Goal: Information Seeking & Learning: Check status

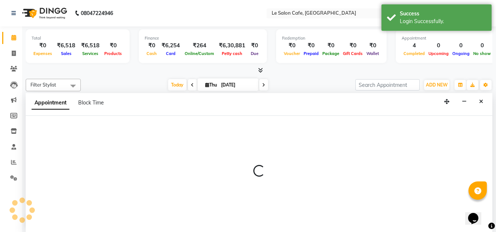
scroll to position [0, 0]
select select "67615"
select select "675"
select select "tentative"
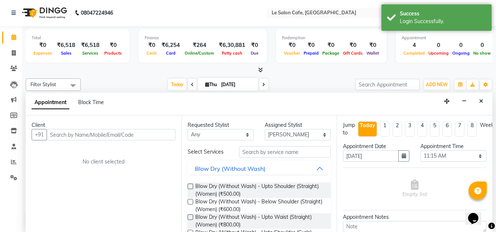
drag, startPoint x: 481, startPoint y: 101, endPoint x: 468, endPoint y: 109, distance: 14.8
click at [481, 101] on icon "Close" at bounding box center [481, 101] width 4 height 5
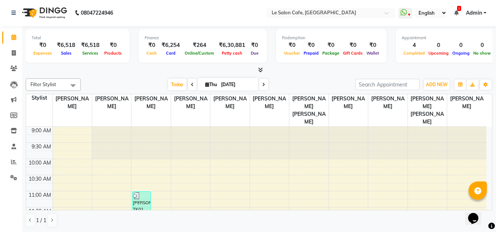
click at [456, 12] on icon at bounding box center [456, 12] width 4 height 5
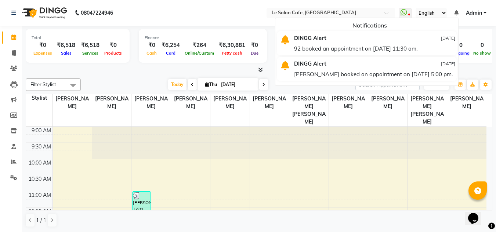
click at [356, 48] on div "92 booked an appointment on [DATE] 11:30 am." at bounding box center [374, 48] width 161 height 11
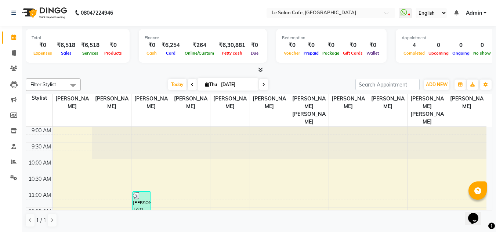
click at [457, 12] on icon at bounding box center [456, 12] width 4 height 5
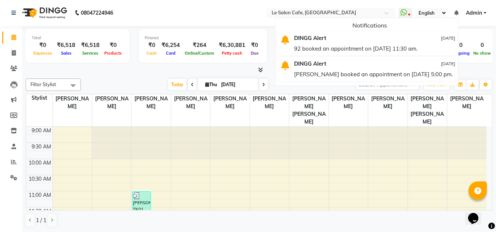
click at [354, 70] on div "[PERSON_NAME] booked an appointment on [DATE] 5:00 pm." at bounding box center [374, 74] width 161 height 11
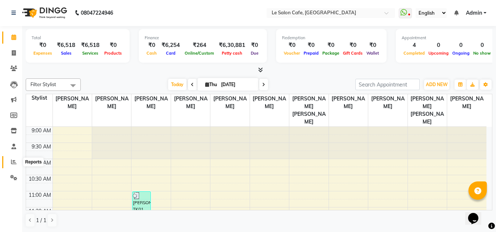
click at [14, 163] on icon at bounding box center [14, 162] width 6 height 6
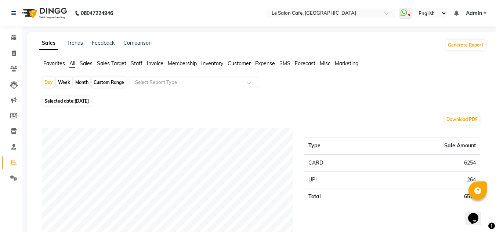
click at [178, 63] on span "Membership" at bounding box center [182, 63] width 29 height 7
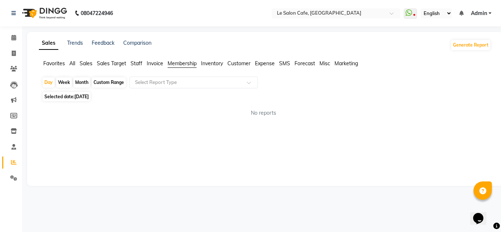
click at [82, 82] on div "Month" at bounding box center [81, 82] width 17 height 10
select select "9"
select select "2025"
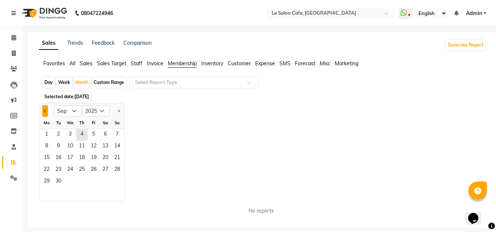
click at [45, 111] on span "Previous month" at bounding box center [45, 111] width 3 height 3
select select "8"
click at [95, 133] on span "1" at bounding box center [94, 135] width 12 height 12
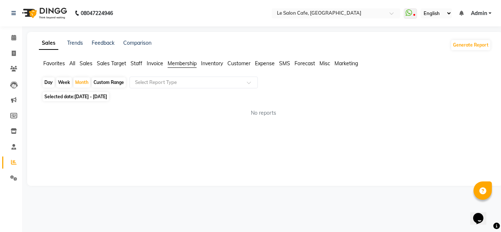
click at [187, 64] on span "Membership" at bounding box center [182, 63] width 29 height 7
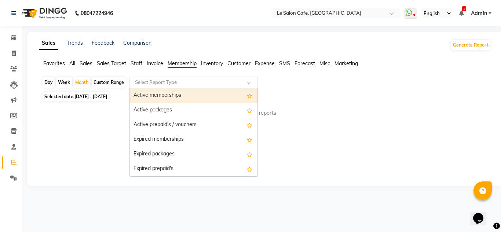
click at [167, 83] on input "text" at bounding box center [187, 82] width 106 height 7
click at [154, 96] on div "Active memberships" at bounding box center [194, 95] width 128 height 15
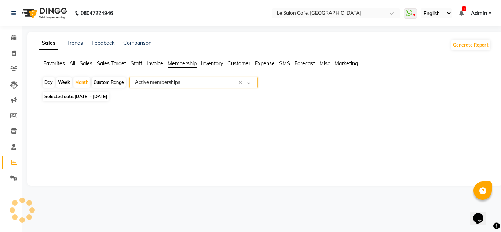
select select "filtered_report"
select select "csv"
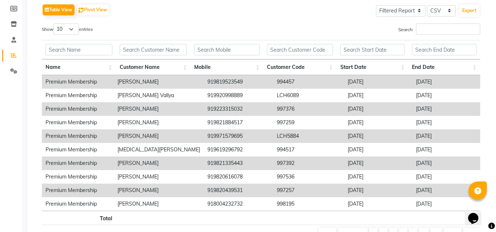
scroll to position [110, 0]
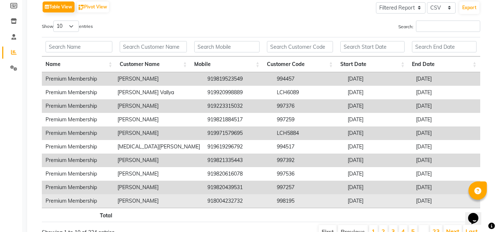
click at [172, 202] on td "[PERSON_NAME]" at bounding box center [159, 201] width 90 height 14
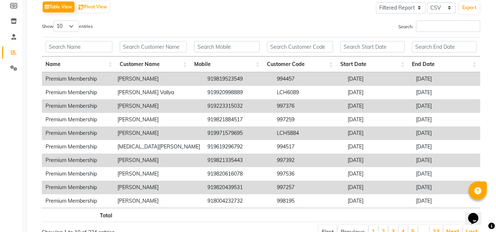
scroll to position [147, 0]
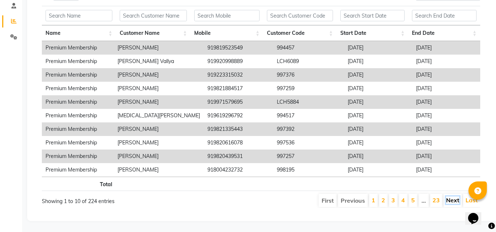
click at [453, 198] on link "Next" at bounding box center [452, 200] width 13 height 7
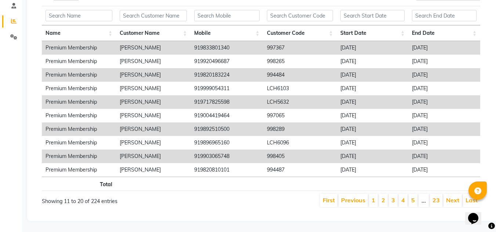
click at [453, 198] on link "Next" at bounding box center [452, 200] width 13 height 7
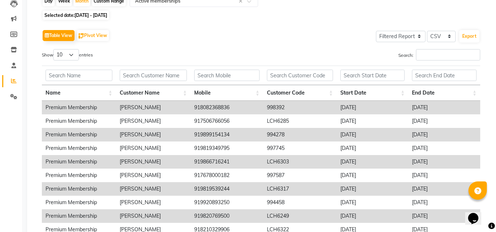
scroll to position [0, 0]
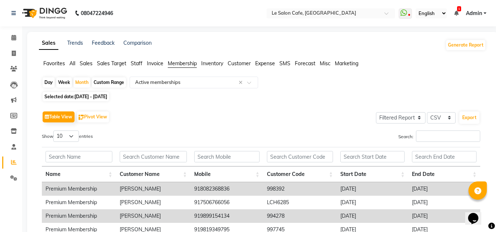
click at [179, 63] on span "Membership" at bounding box center [182, 63] width 29 height 7
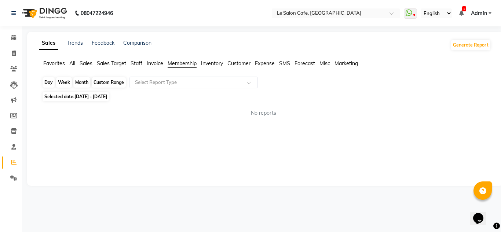
click at [81, 85] on div "Month" at bounding box center [81, 82] width 17 height 10
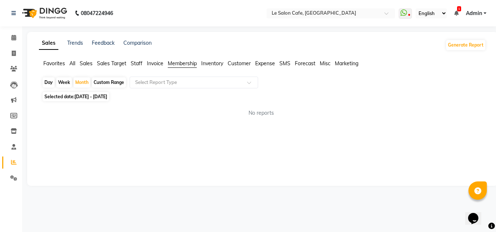
select select "8"
select select "2025"
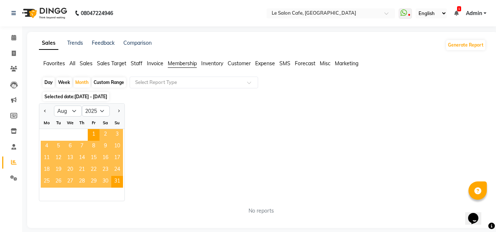
click at [118, 82] on div "Custom Range" at bounding box center [109, 82] width 34 height 10
select select "8"
select select "2025"
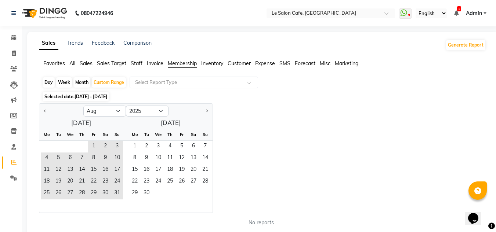
click at [263, 133] on div "Jan Feb Mar Apr May Jun [DATE] Aug Sep Oct Nov [DATE] 2016 2017 2018 2019 2020 …" at bounding box center [262, 158] width 447 height 110
click at [14, 39] on icon at bounding box center [13, 38] width 5 height 6
